Goal: Answer question/provide support: Answer question/provide support

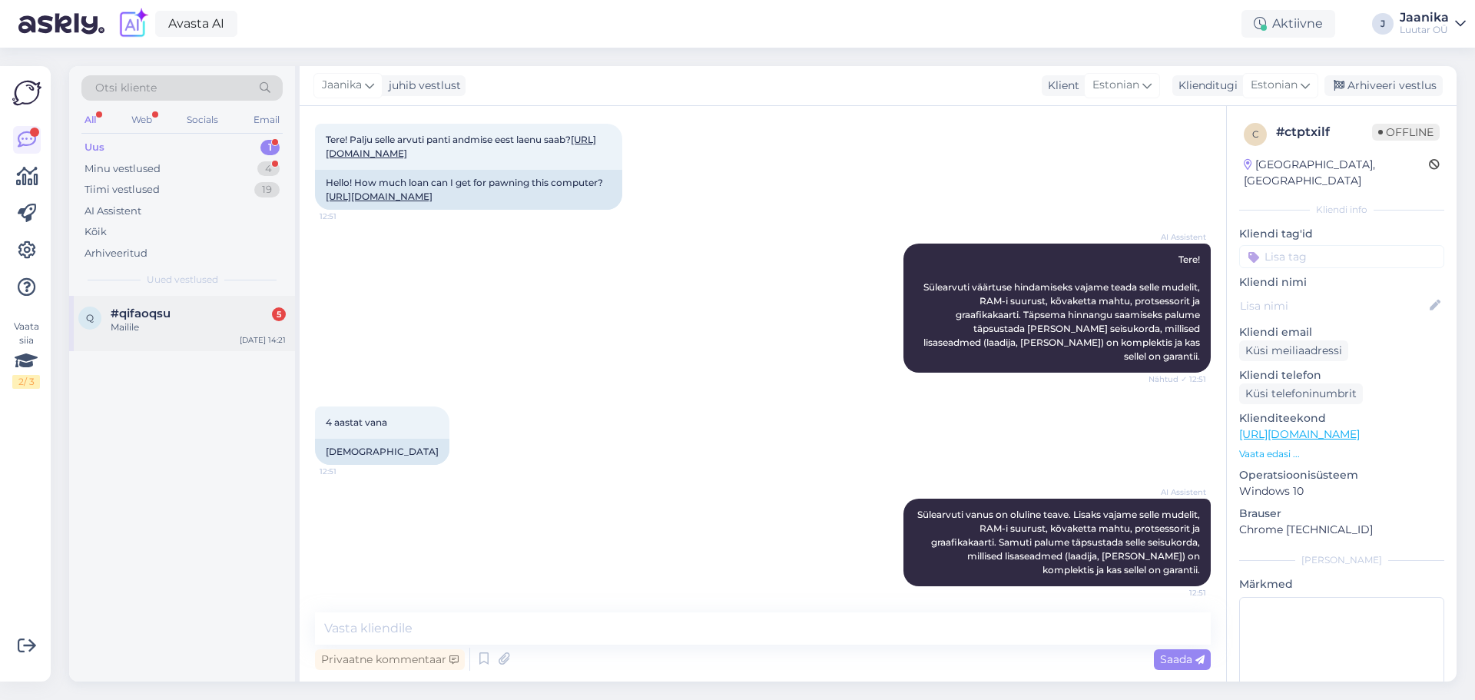
click at [181, 336] on div "q #qifaoqsu 5 Mailile [DATE] 14:21" at bounding box center [182, 323] width 226 height 55
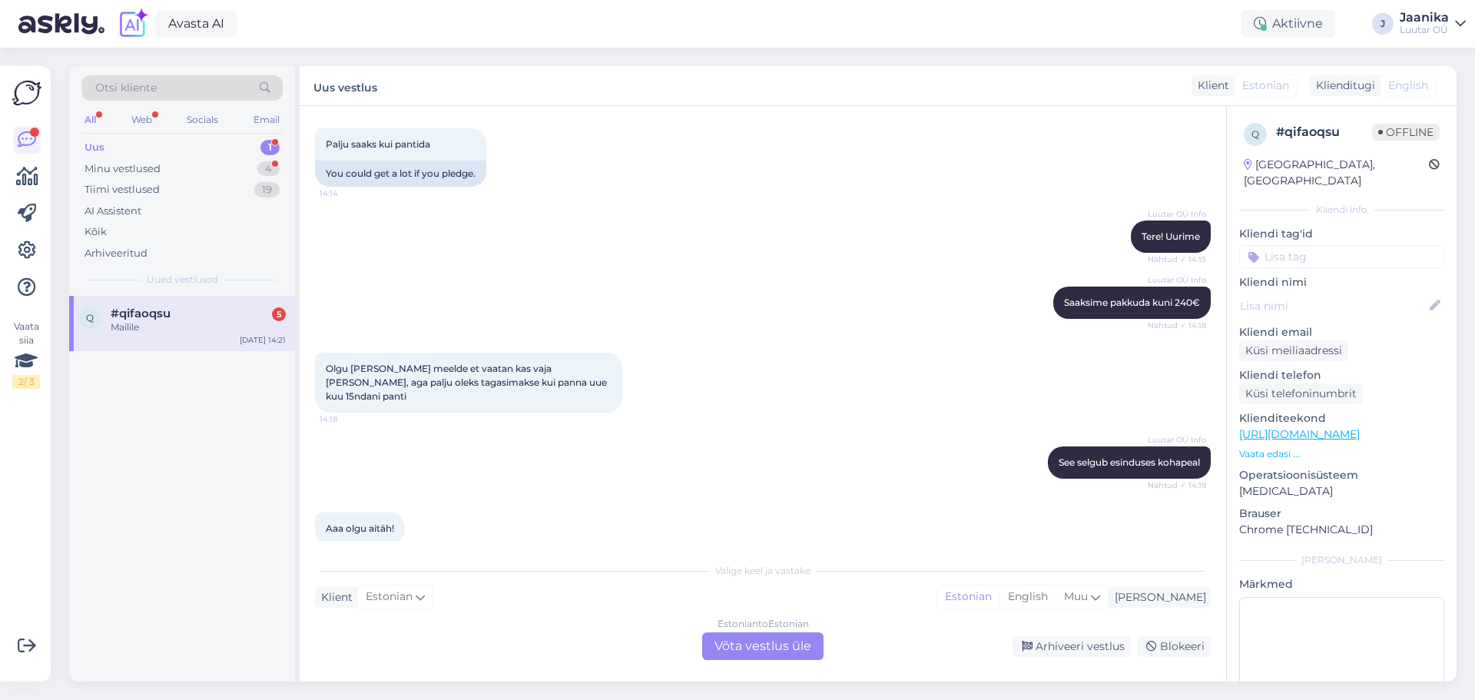
scroll to position [1323, 0]
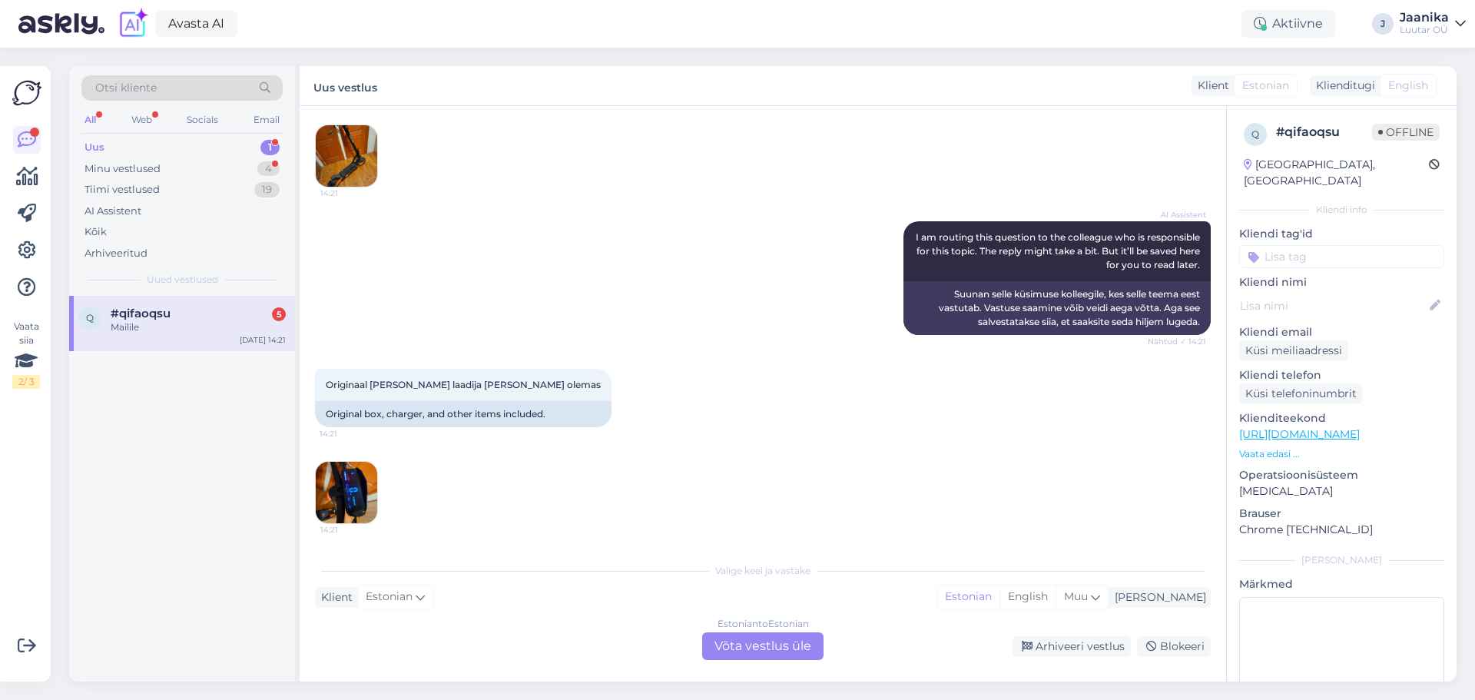
click at [743, 639] on div "Estonian to Estonian Võta vestlus üle" at bounding box center [762, 646] width 121 height 28
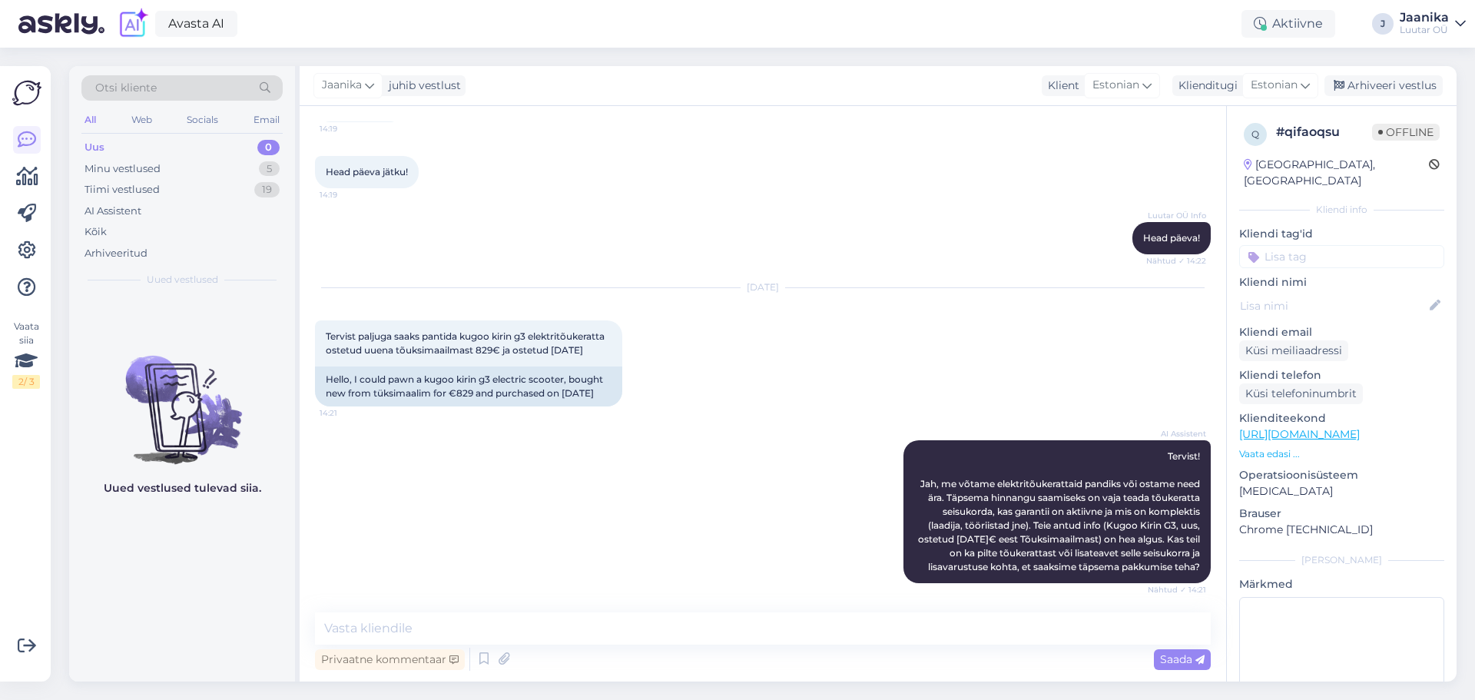
scroll to position [785, 0]
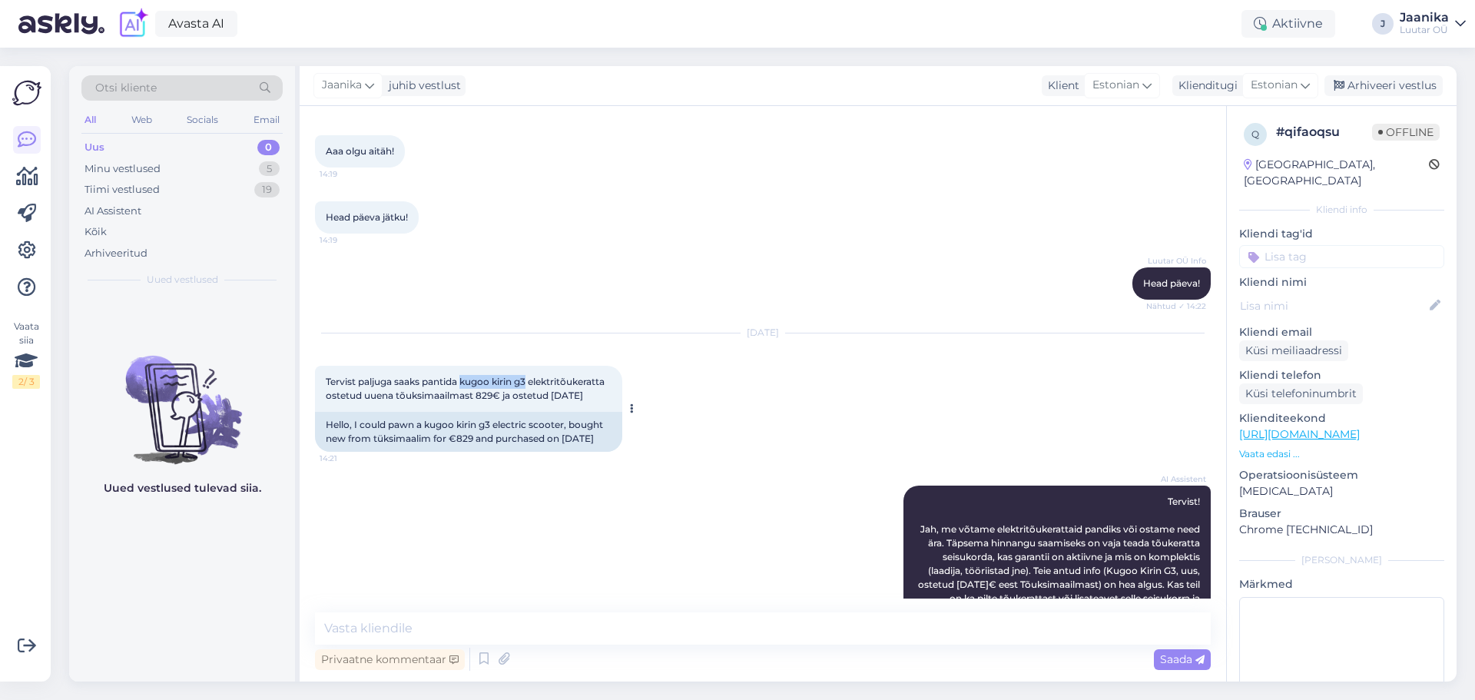
drag, startPoint x: 465, startPoint y: 364, endPoint x: 530, endPoint y: 370, distance: 65.6
click at [530, 376] on span "Tervist paljuga saaks pantida kugoo kirin g3 elektritõukeratta ostetud uuena tõ…" at bounding box center [466, 388] width 281 height 25
copy span "kugoo kirin g3"
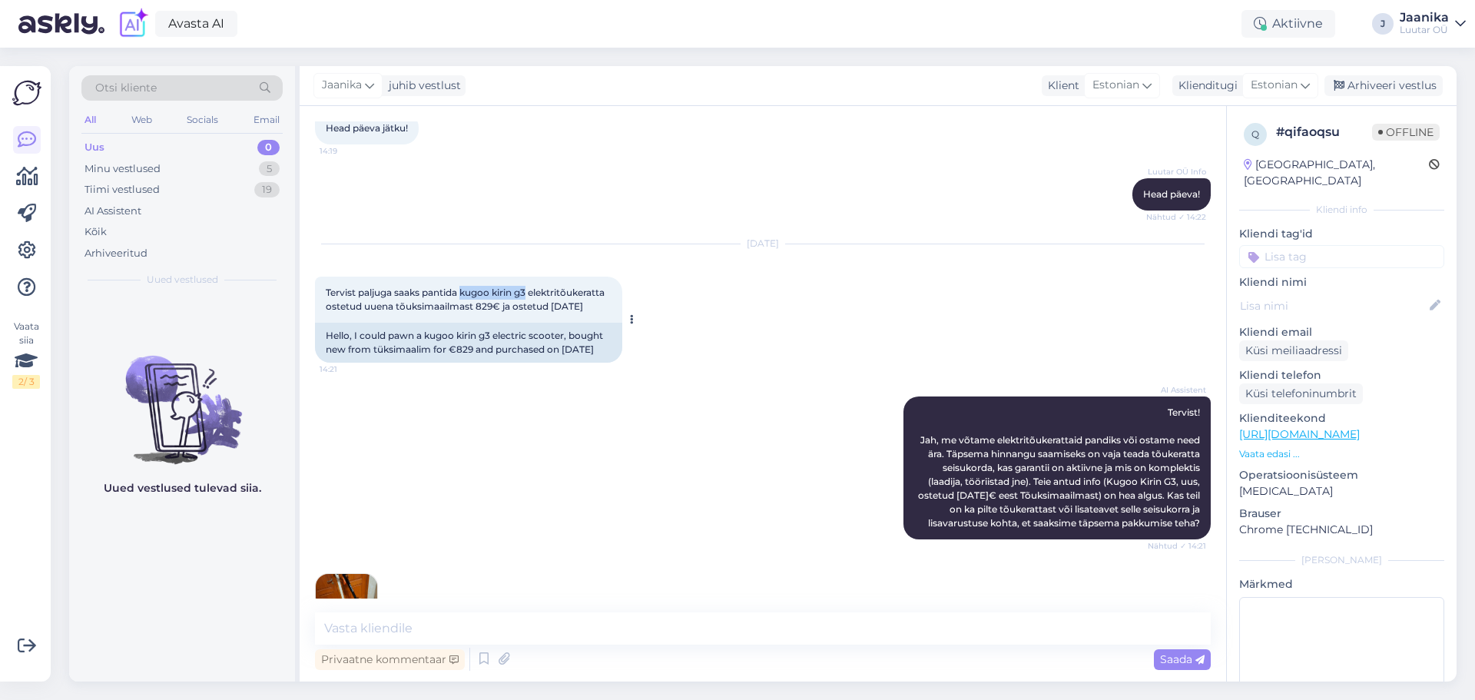
scroll to position [1016, 0]
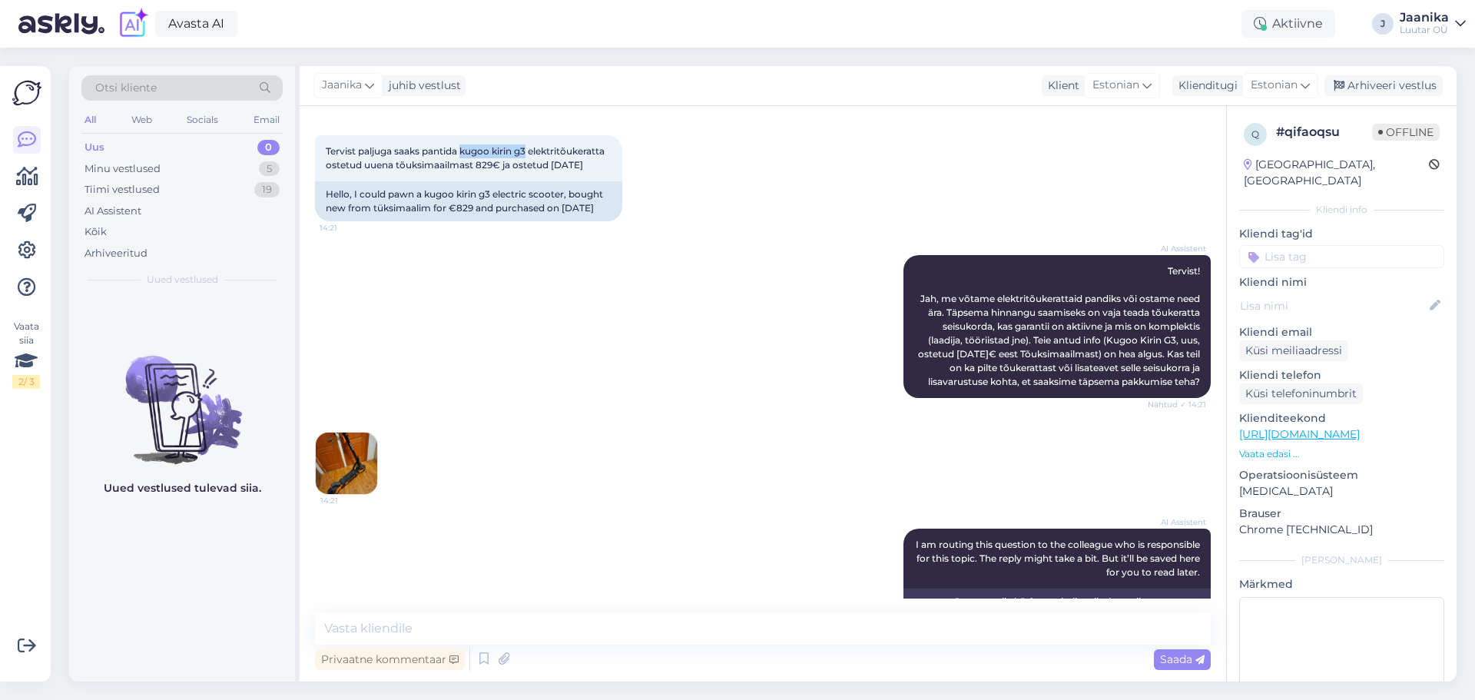
click at [357, 464] on img at bounding box center [346, 463] width 61 height 61
click at [506, 629] on textarea at bounding box center [763, 628] width 896 height 32
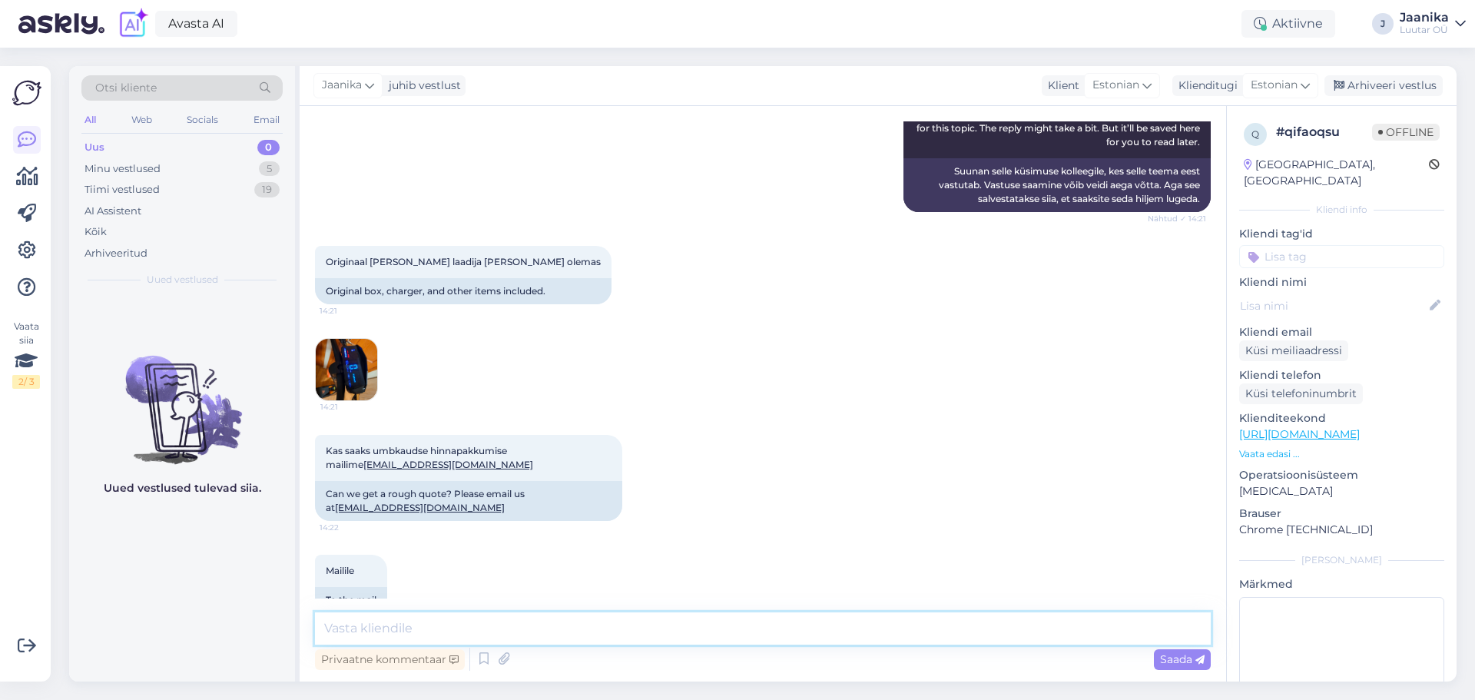
scroll to position [1491, 0]
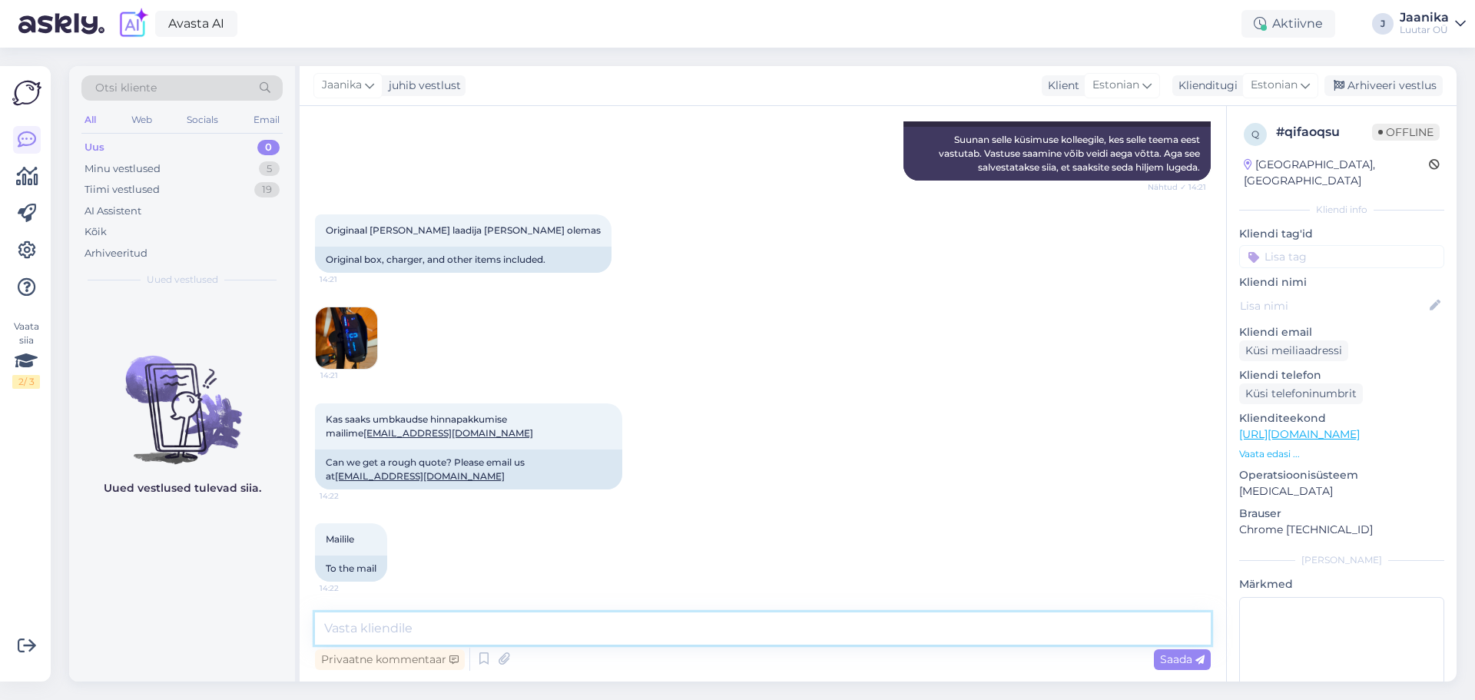
click at [476, 629] on textarea at bounding box center [763, 628] width 896 height 32
type textarea "kuni 200€"
